Goal: Navigation & Orientation: Find specific page/section

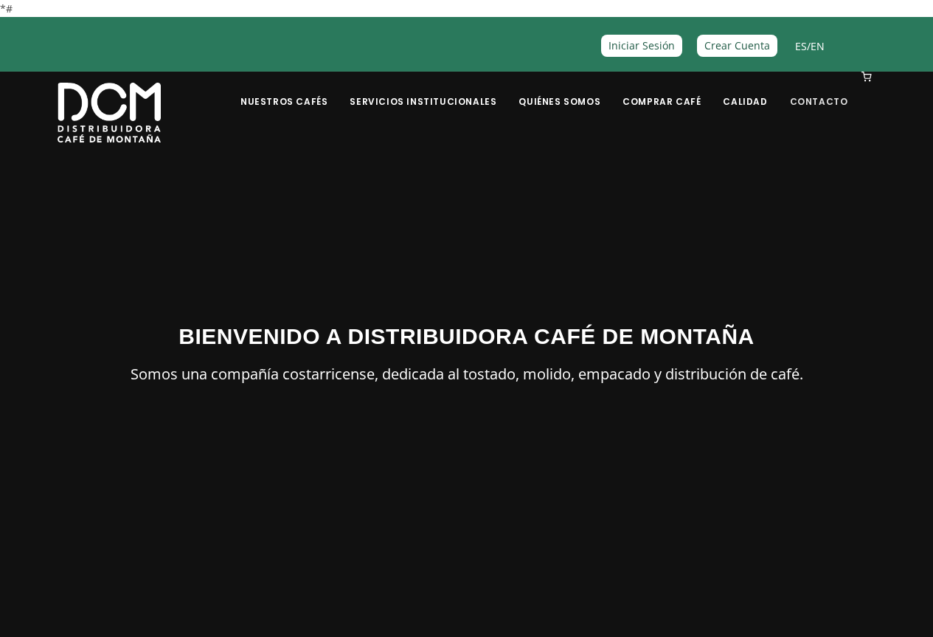
click at [845, 100] on link "Contacto" at bounding box center [819, 90] width 76 height 35
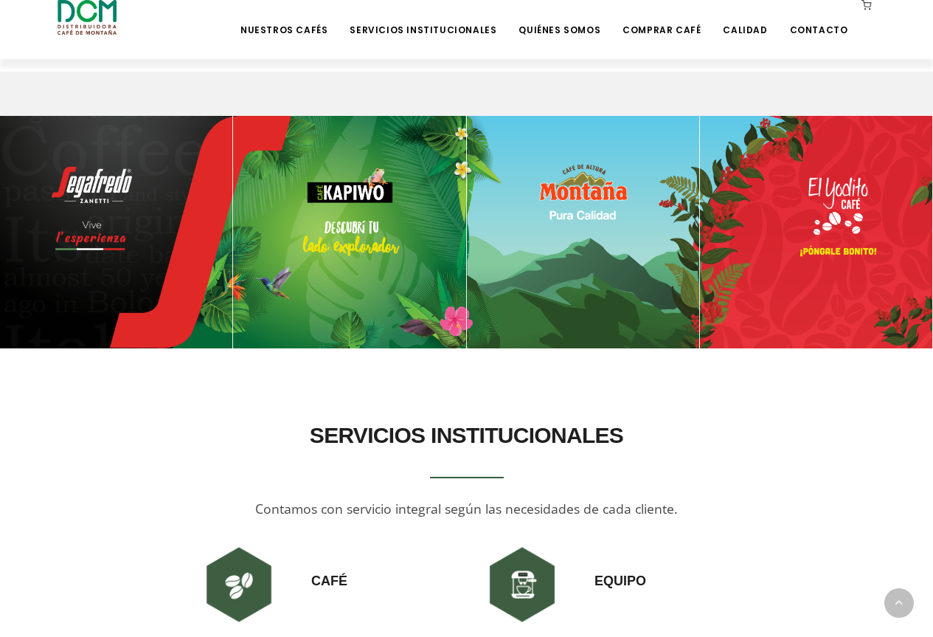
scroll to position [664, 0]
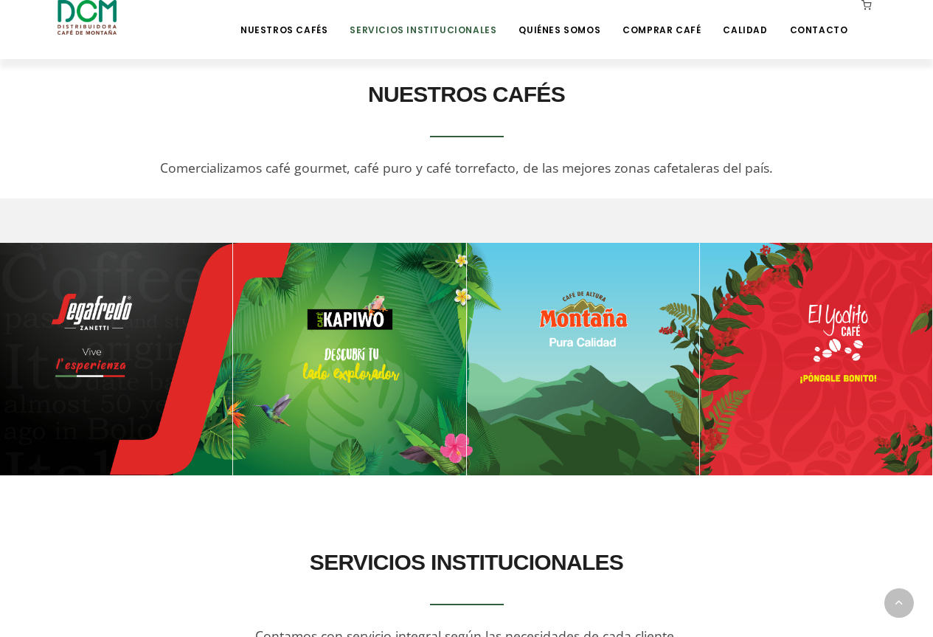
click at [443, 33] on link "Servicios Institucionales" at bounding box center [423, 18] width 164 height 35
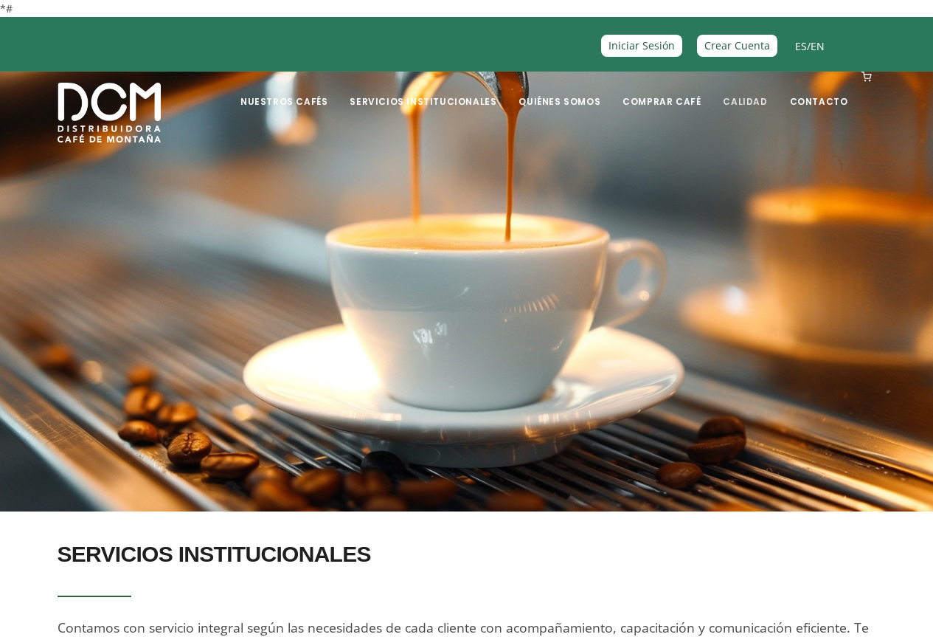
click at [763, 99] on link "Calidad" at bounding box center [745, 90] width 62 height 35
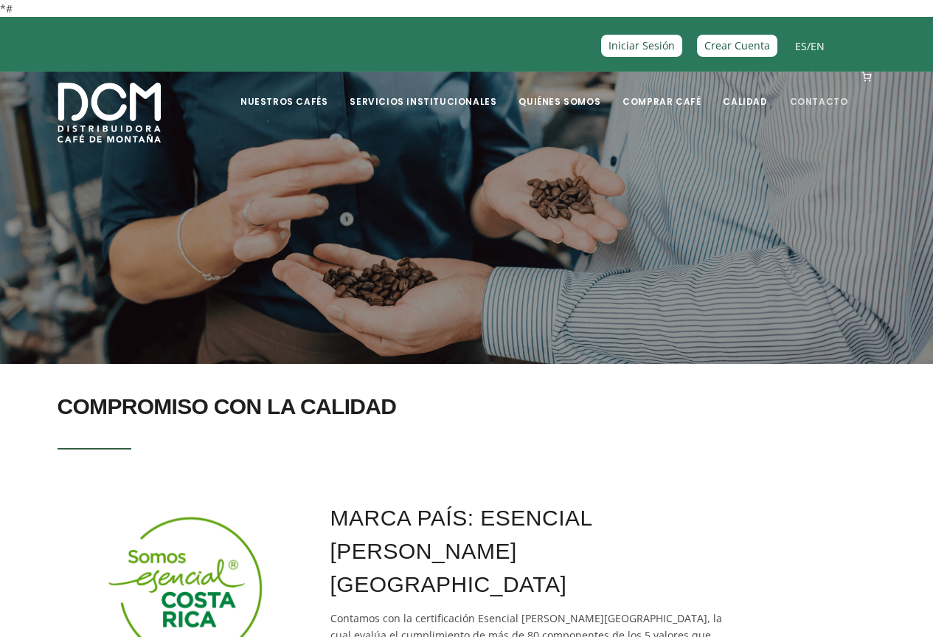
click at [831, 103] on link "Contacto" at bounding box center [819, 90] width 76 height 35
